Goal: Information Seeking & Learning: Learn about a topic

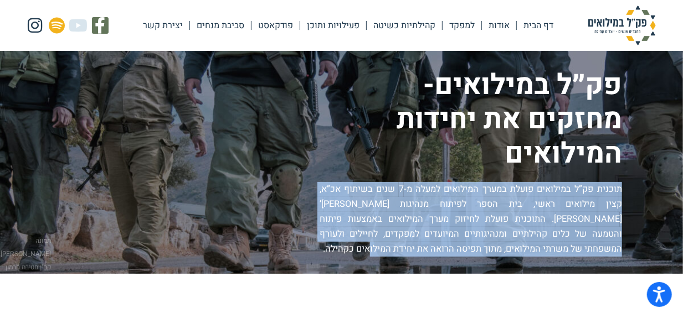
drag, startPoint x: 620, startPoint y: 188, endPoint x: 433, endPoint y: 244, distance: 194.9
click at [433, 244] on p "תוכנית פק”ל במילואים פועלת במערך המילואים למעלה מ-7 שנים בשיתוף אכ”א, קצין מילו…" at bounding box center [471, 219] width 302 height 75
copy p "תוכנית פק”ל במילואים פועלת במערך המילואים למעלה מ-7 שנים בשיתוף אכ”א, קצין מילו…"
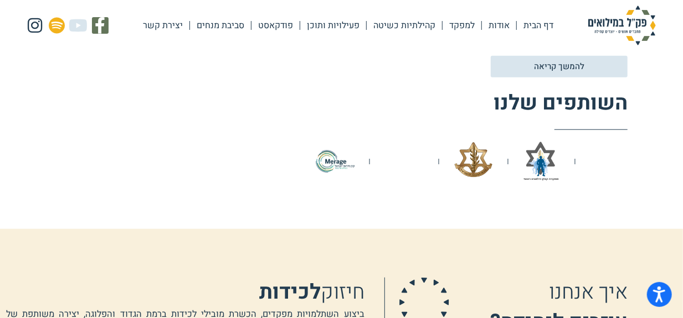
scroll to position [487, 0]
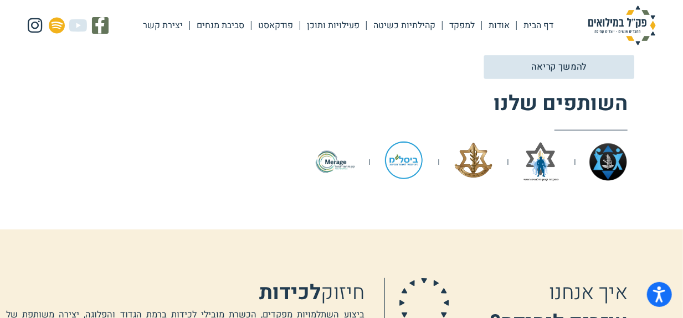
click at [582, 70] on span "להמשך קריאה" at bounding box center [558, 67] width 55 height 9
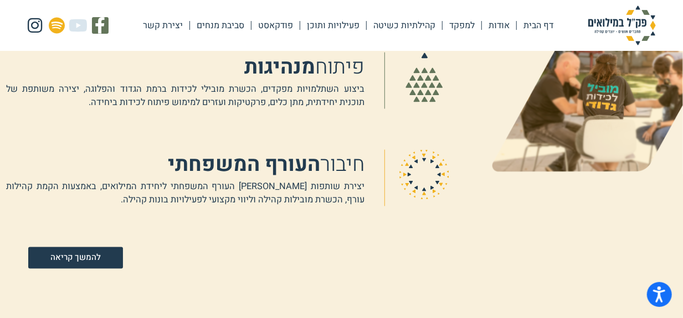
scroll to position [814, 0]
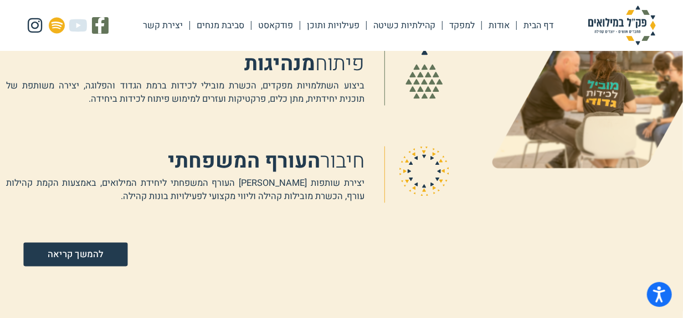
click at [69, 259] on span "להמשך קריאה" at bounding box center [75, 254] width 55 height 9
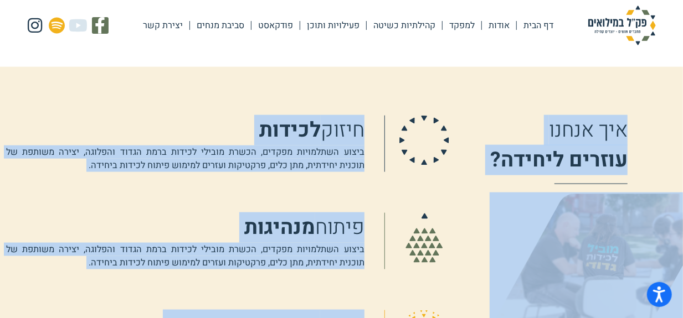
scroll to position [566, 0]
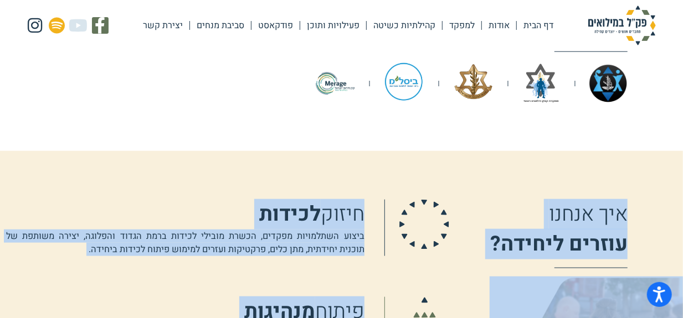
drag, startPoint x: 167, startPoint y: 200, endPoint x: 631, endPoint y: 218, distance: 464.5
copy div "איך אנחנו עוזרים ליחידה? חיזוק לכידות ביצוע השתלמויות מפקדים, הכשרת מובילי לכיד…"
click at [330, 29] on link "פעילויות ותוכן" at bounding box center [333, 25] width 66 height 25
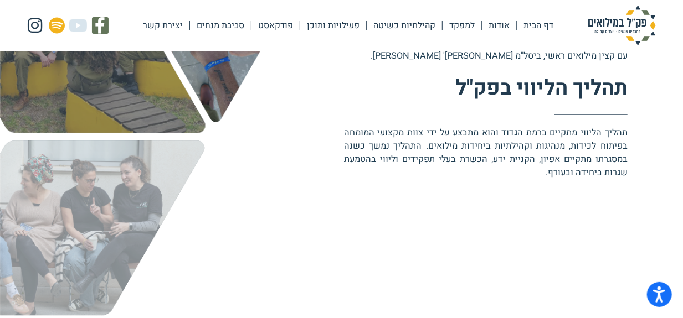
scroll to position [522, 0]
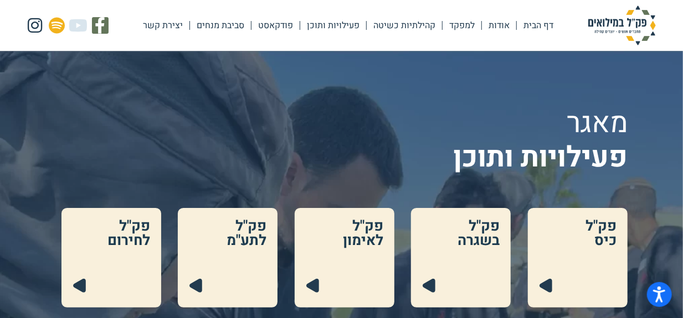
scroll to position [279, 0]
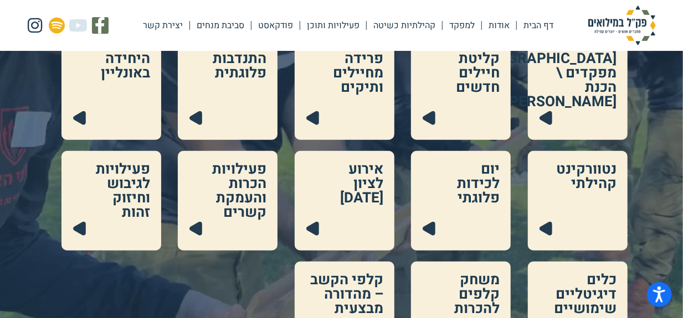
click at [449, 186] on link at bounding box center [461, 201] width 100 height 100
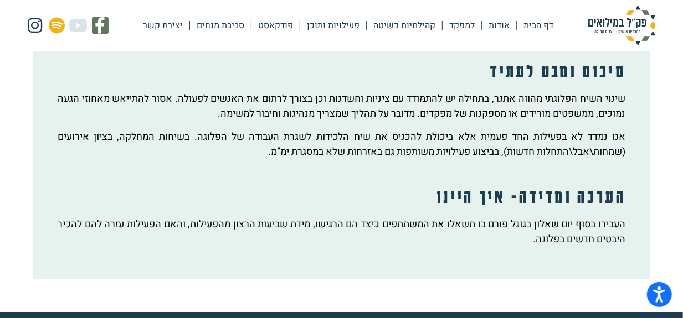
scroll to position [1484, 0]
